Goal: Use online tool/utility: Utilize a website feature to perform a specific function

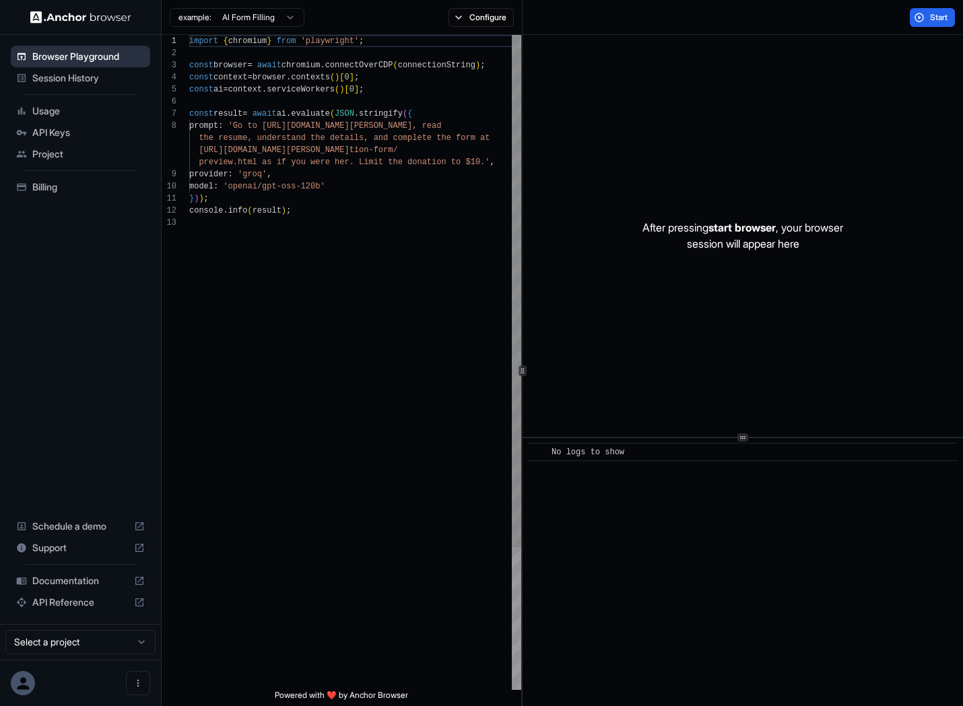
scroll to position [85, 0]
click at [75, 54] on span "Browser Playground" at bounding box center [88, 56] width 112 height 13
click at [407, 168] on div "import { chromium } from 'playwright' ; const browser = await chromium . connec…" at bounding box center [355, 453] width 332 height 837
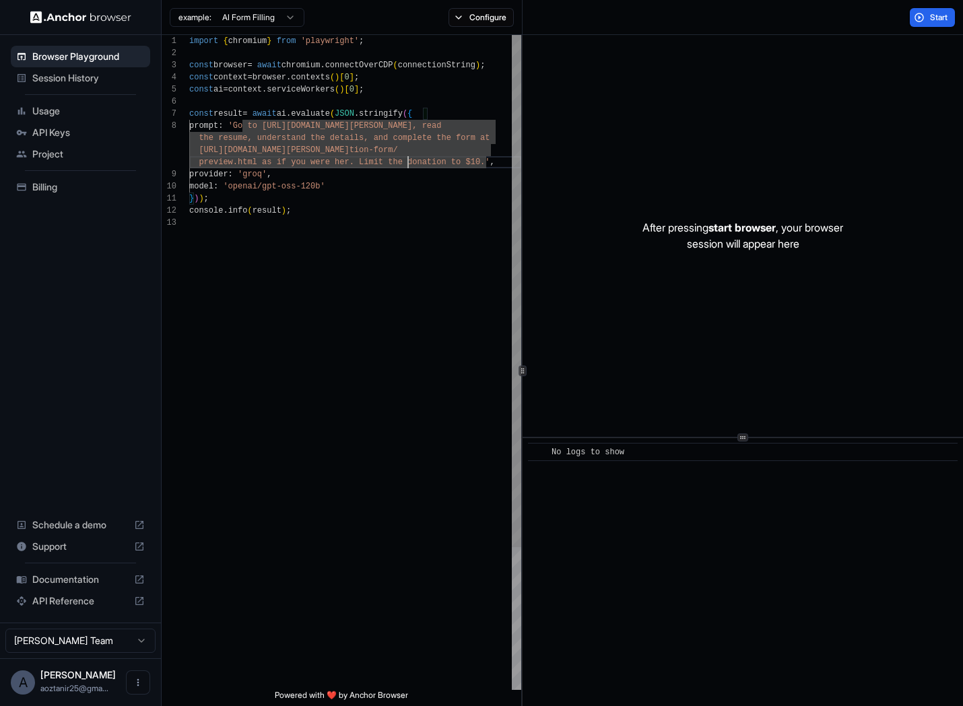
scroll to position [85, 0]
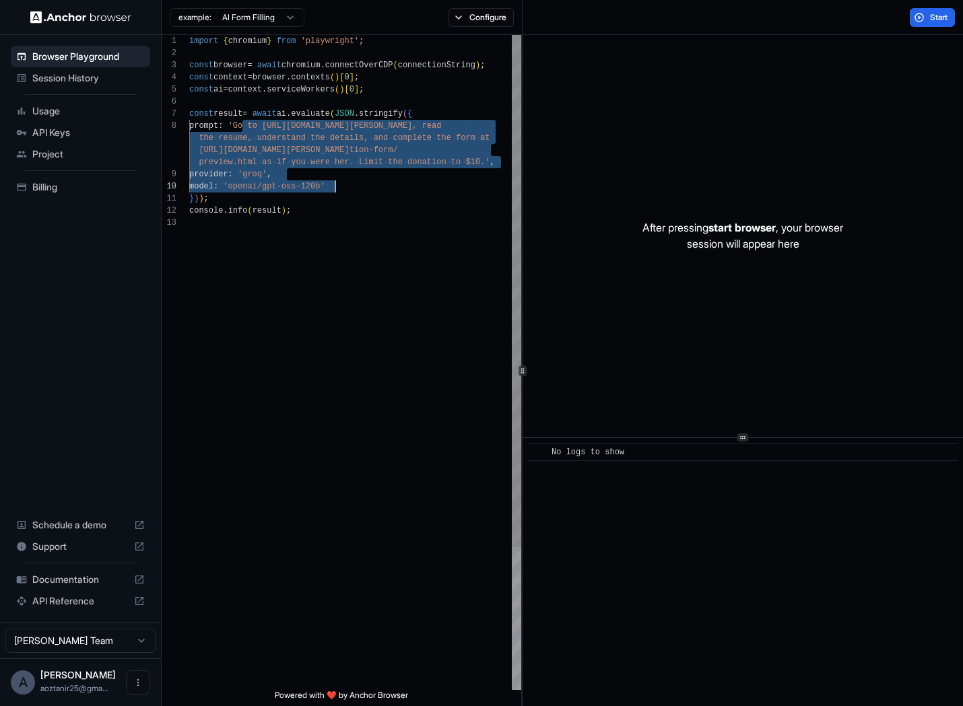
drag, startPoint x: 243, startPoint y: 126, endPoint x: 464, endPoint y: 271, distance: 264.6
click at [464, 267] on div "import { chromium } from 'playwright' ; const browser = await chromium . connec…" at bounding box center [355, 453] width 332 height 837
click at [487, 166] on div "import { chromium } from 'playwright' ; const browser = await chromium . connec…" at bounding box center [355, 453] width 332 height 837
click at [485, 163] on div "import { chromium } from 'playwright' ; const browser = await chromium . connec…" at bounding box center [355, 453] width 332 height 837
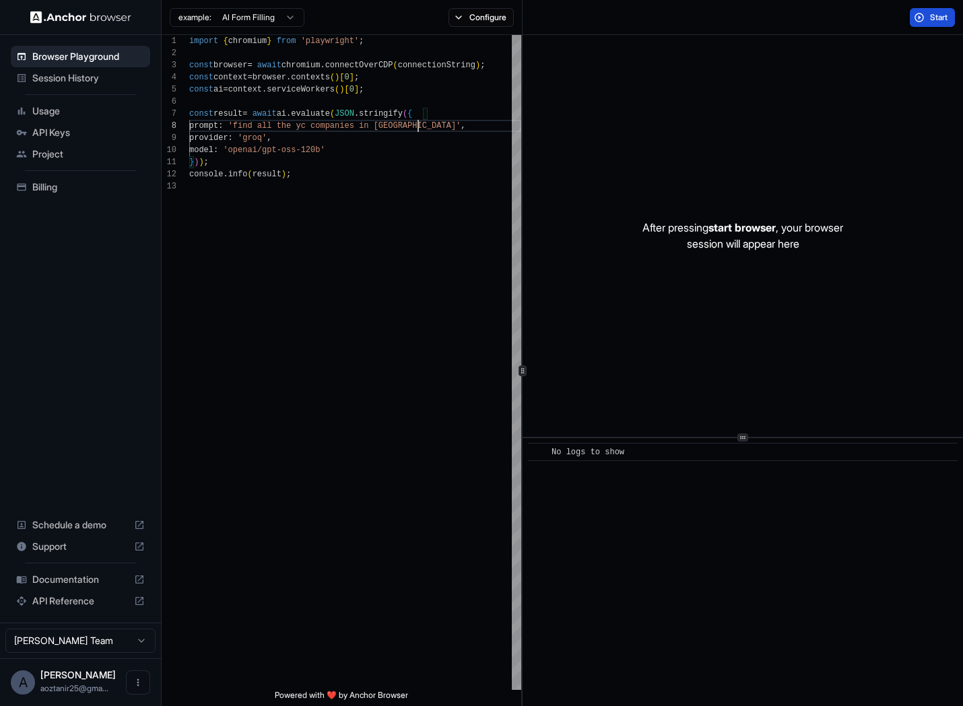
type textarea "**********"
click at [926, 14] on button "Start" at bounding box center [931, 17] width 45 height 19
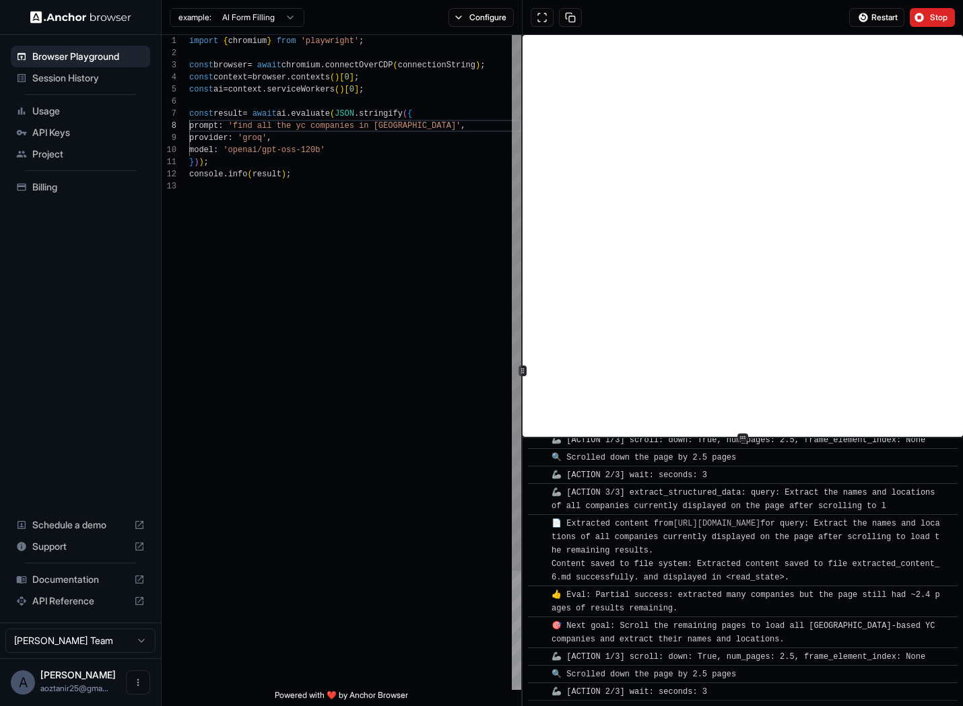
scroll to position [1684, 0]
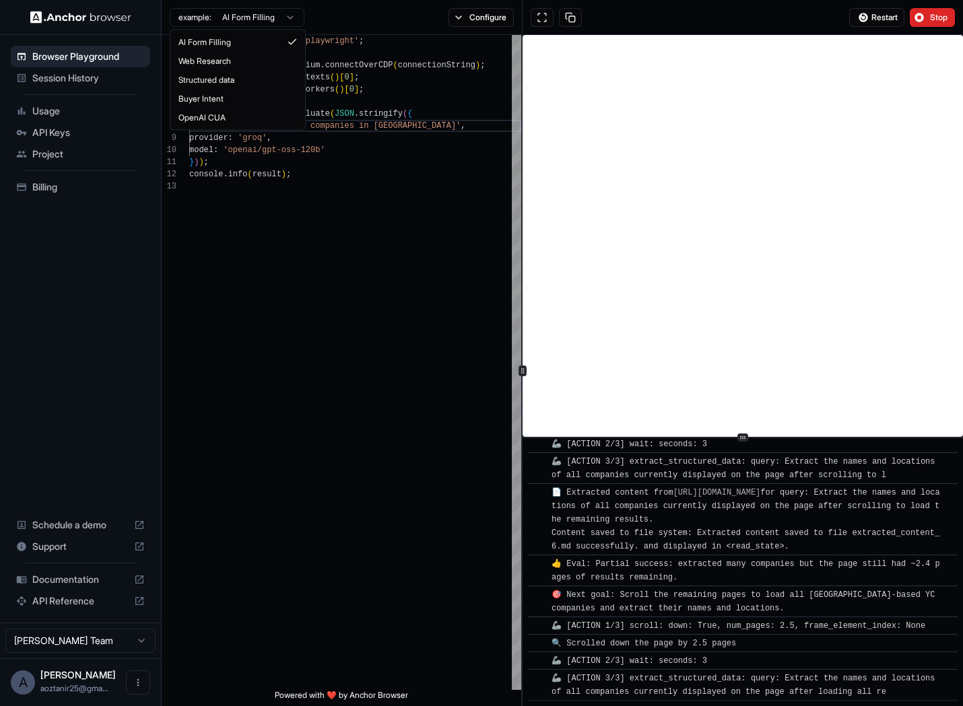
click at [276, 17] on html "Browser Playground Session History Usage API Keys Project Billing Schedule a de…" at bounding box center [481, 353] width 963 height 706
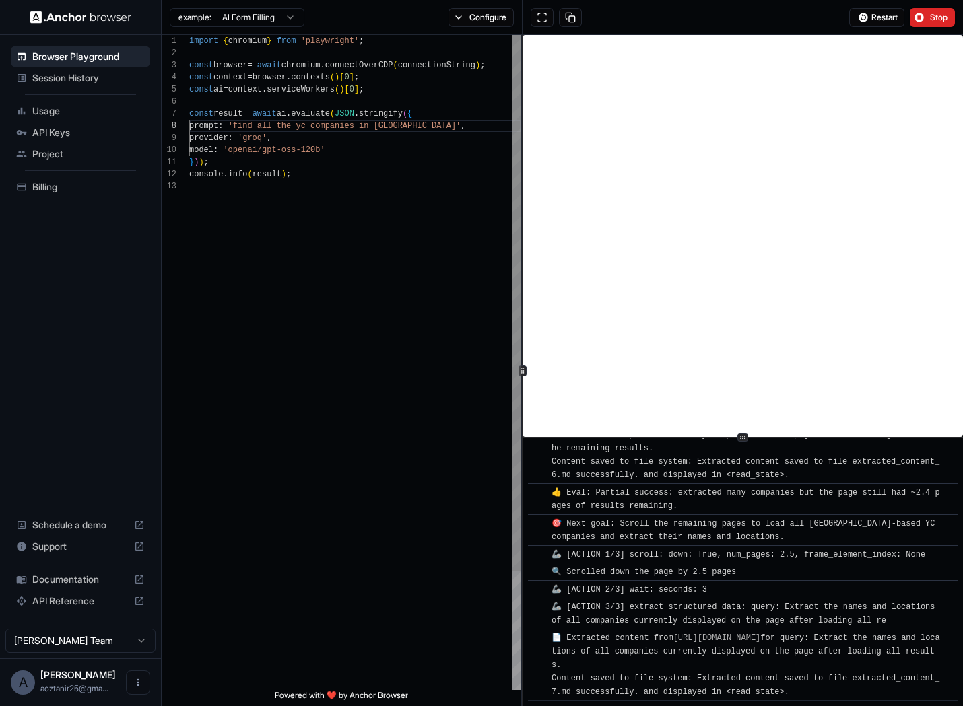
click at [372, 213] on html "Browser Playground Session History Usage API Keys Project Billing Schedule a de…" at bounding box center [481, 353] width 963 height 706
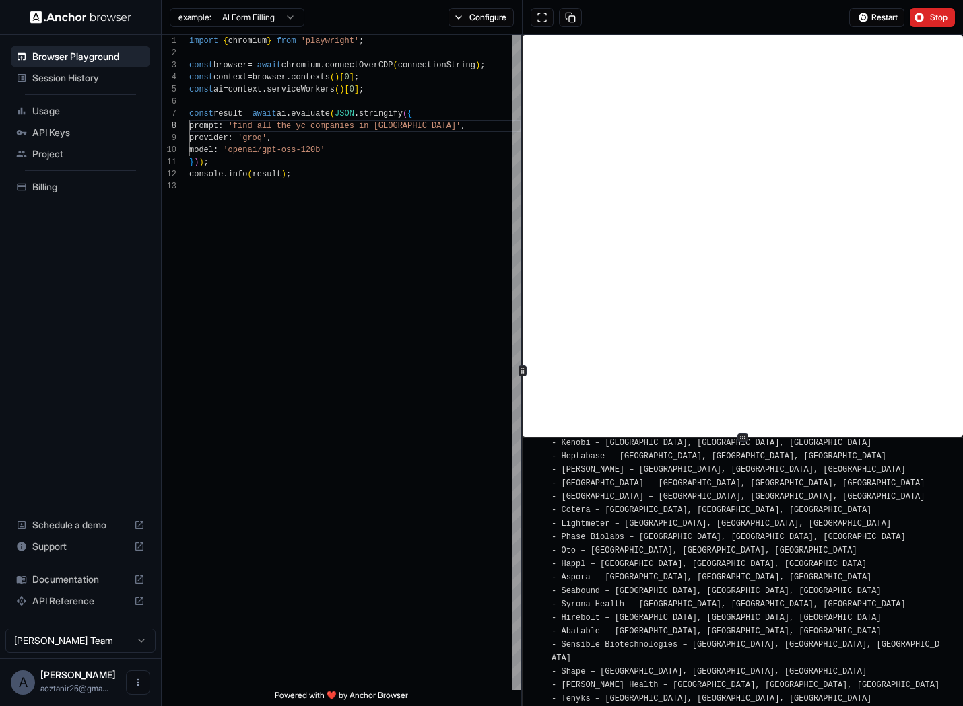
scroll to position [3242, 0]
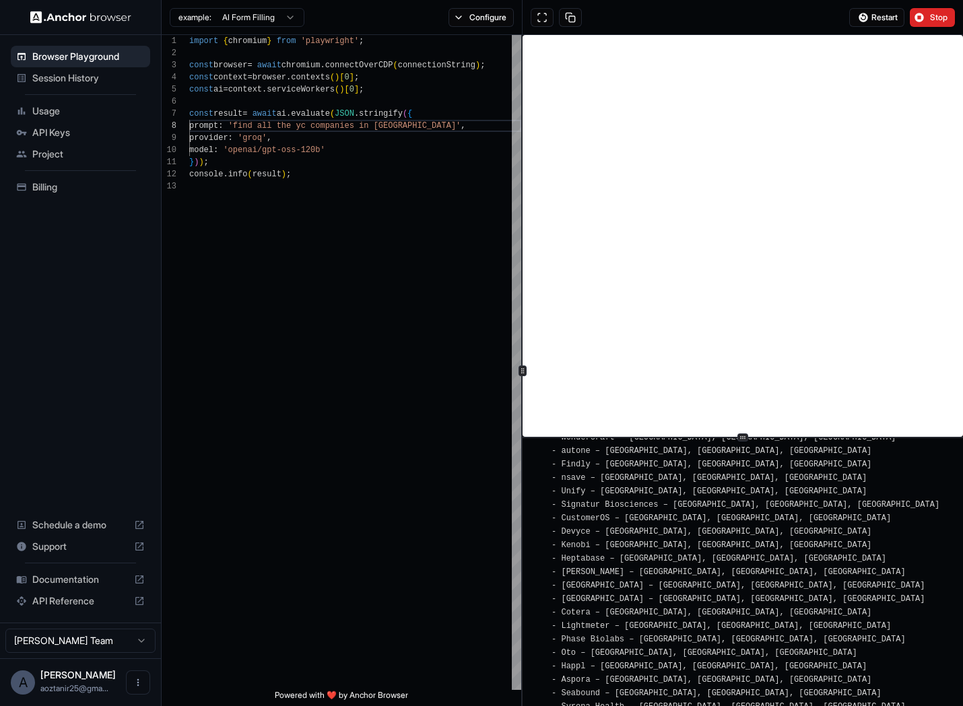
click at [61, 599] on span "API Reference" at bounding box center [80, 600] width 96 height 13
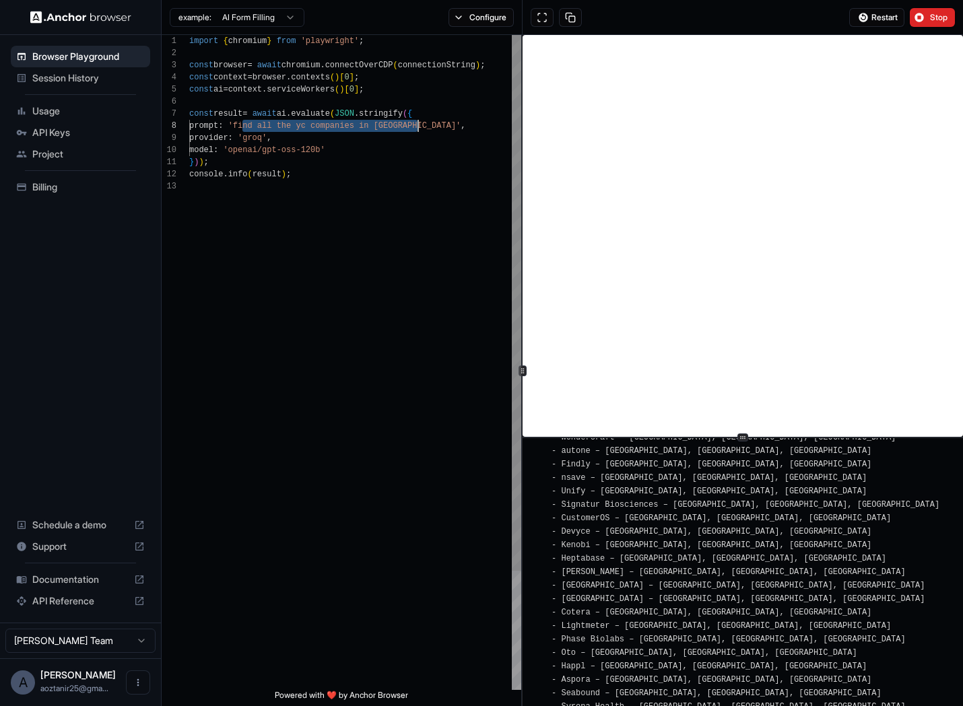
drag, startPoint x: 243, startPoint y: 127, endPoint x: 417, endPoint y: 124, distance: 174.4
click at [417, 124] on div "import { chromium } from 'playwright' ; const browser = await chromium . connec…" at bounding box center [355, 435] width 332 height 800
